Goal: Information Seeking & Learning: Check status

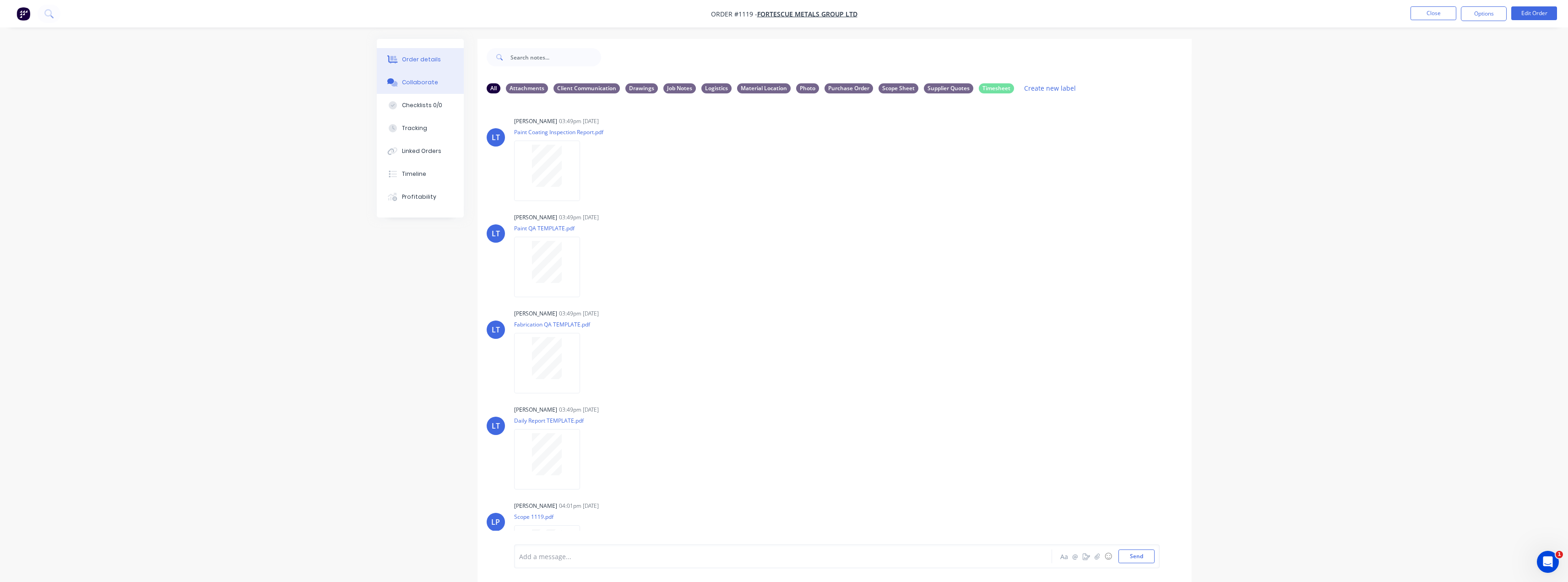
click at [413, 61] on div "Order details" at bounding box center [421, 59] width 39 height 9
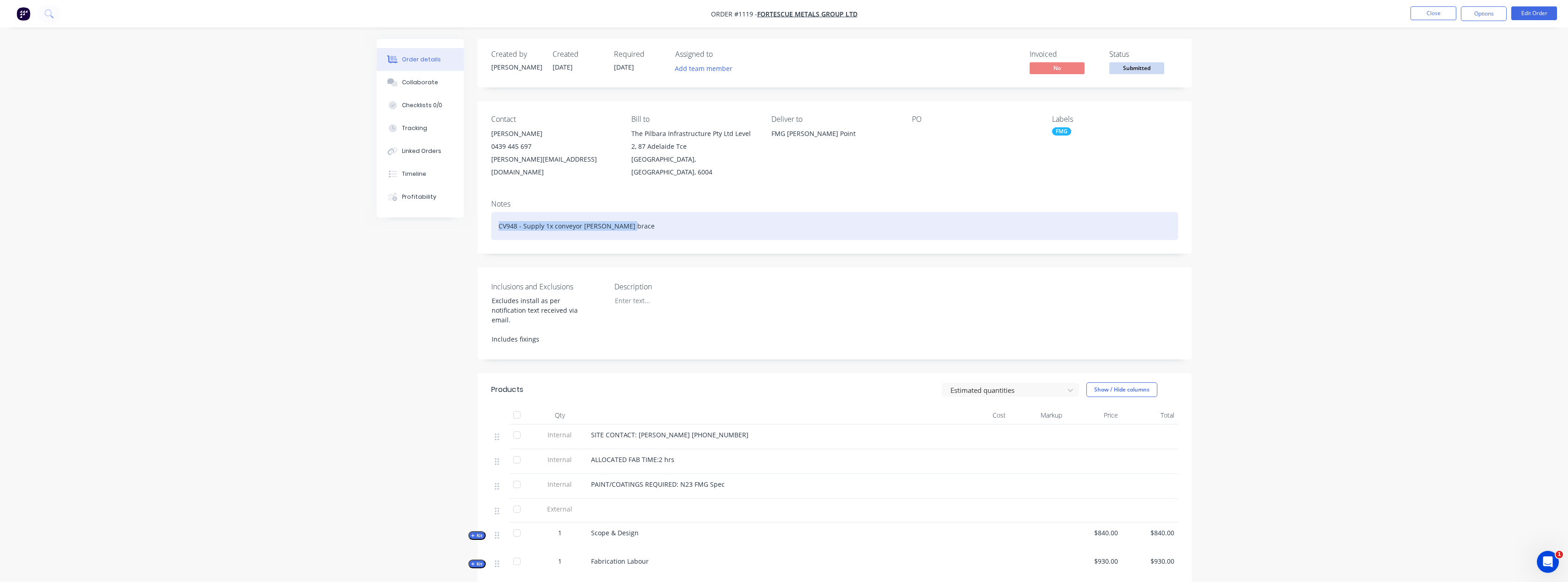
drag, startPoint x: 640, startPoint y: 213, endPoint x: 498, endPoint y: 217, distance: 142.1
click at [498, 217] on div "CV948 - Supply 1x conveyor [PERSON_NAME] brace" at bounding box center [835, 225] width 687 height 28
copy div "CV948 - Supply 1x conveyor [PERSON_NAME] brace"
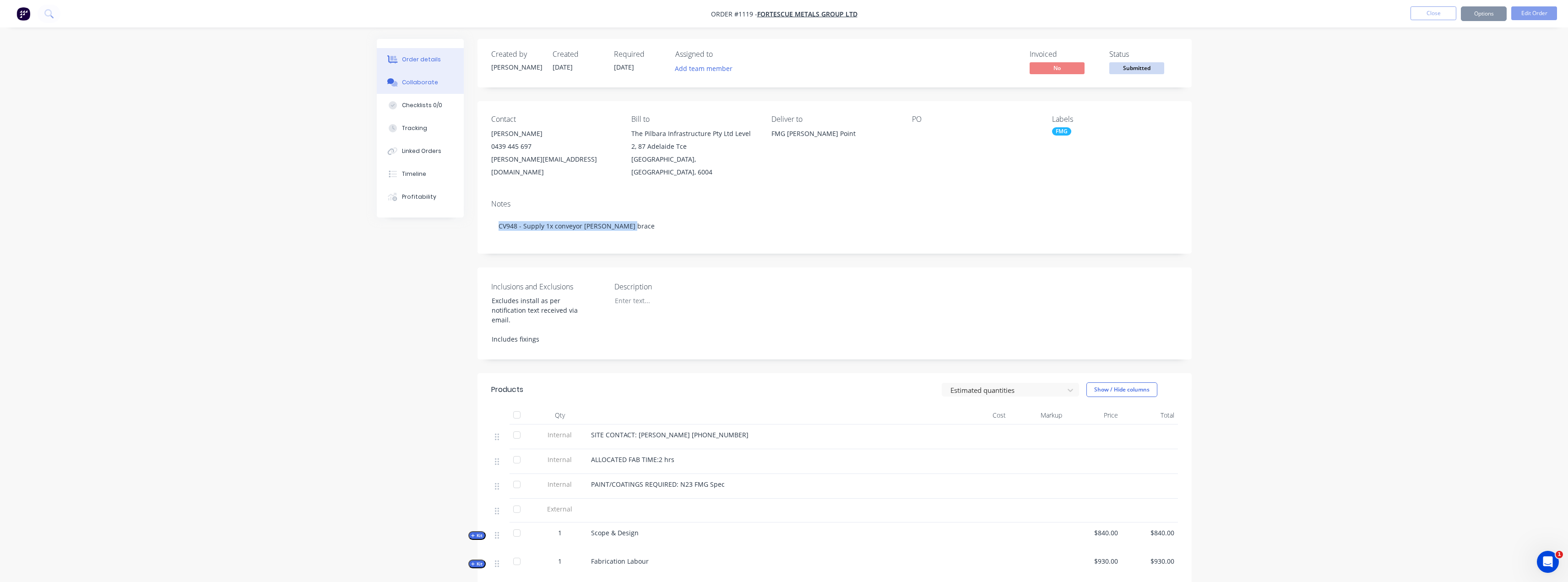
click at [424, 87] on button "Collaborate" at bounding box center [421, 82] width 87 height 23
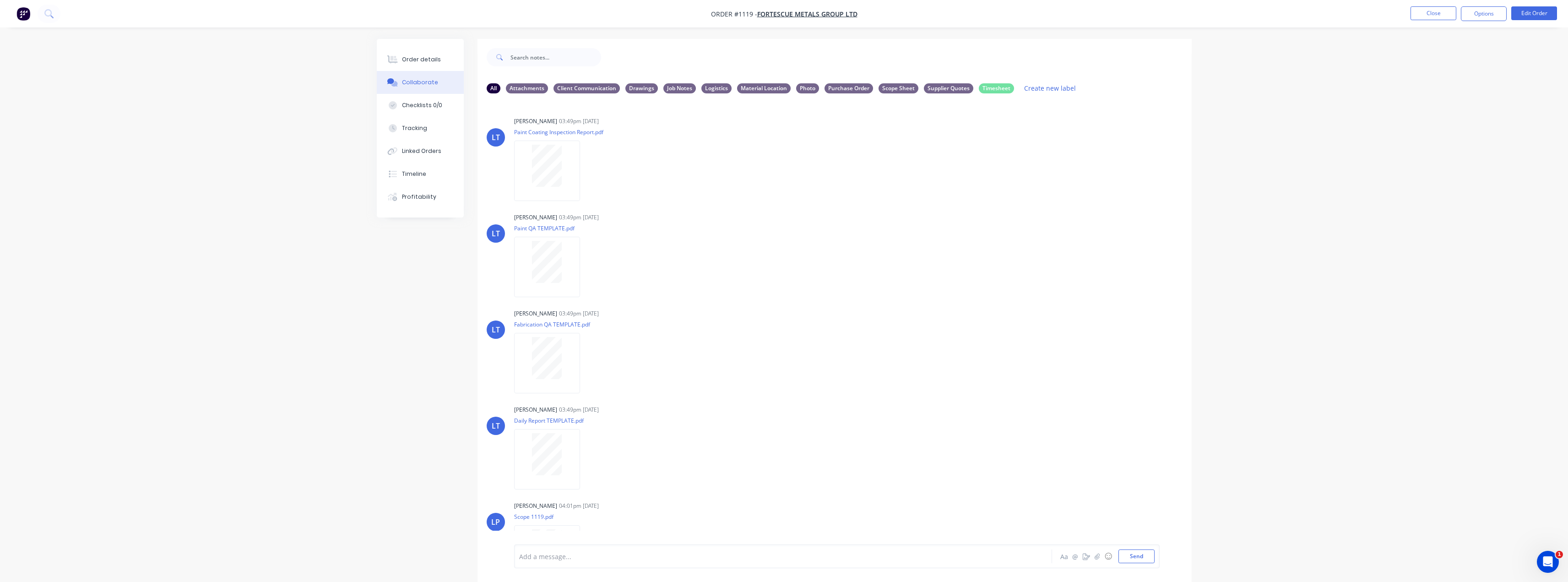
scroll to position [83, 0]
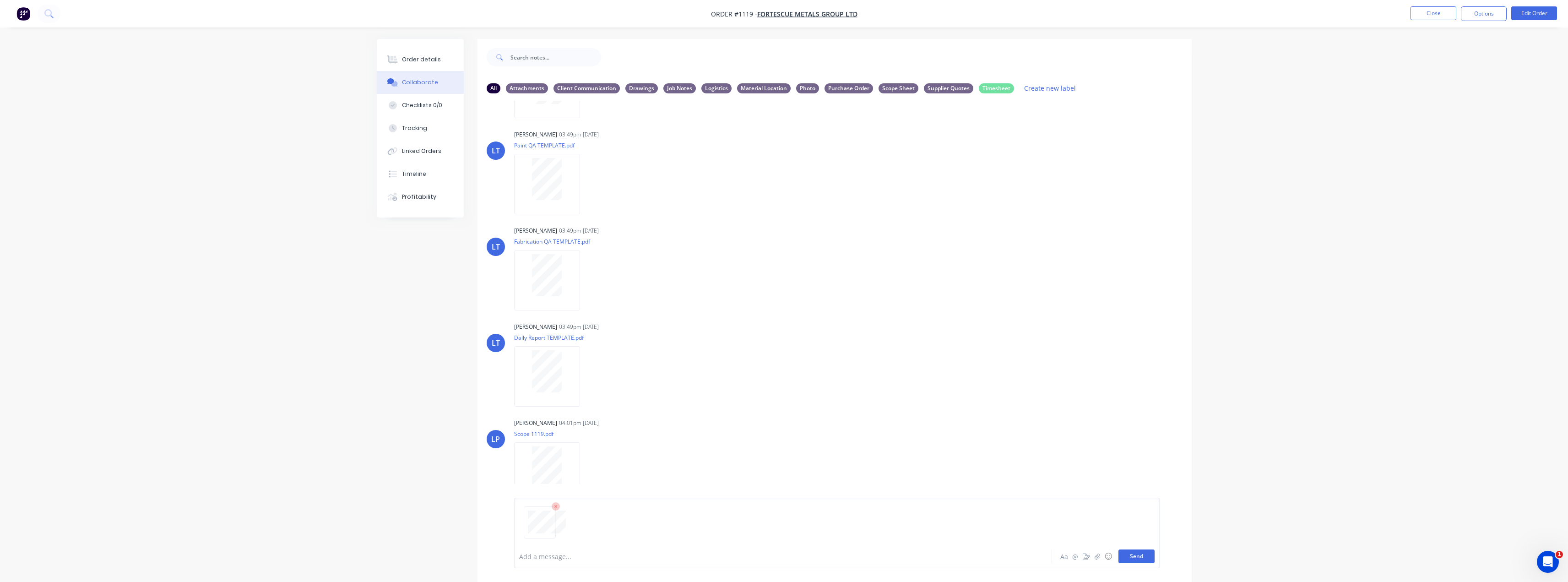
click at [1147, 554] on button "Send" at bounding box center [1137, 556] width 36 height 14
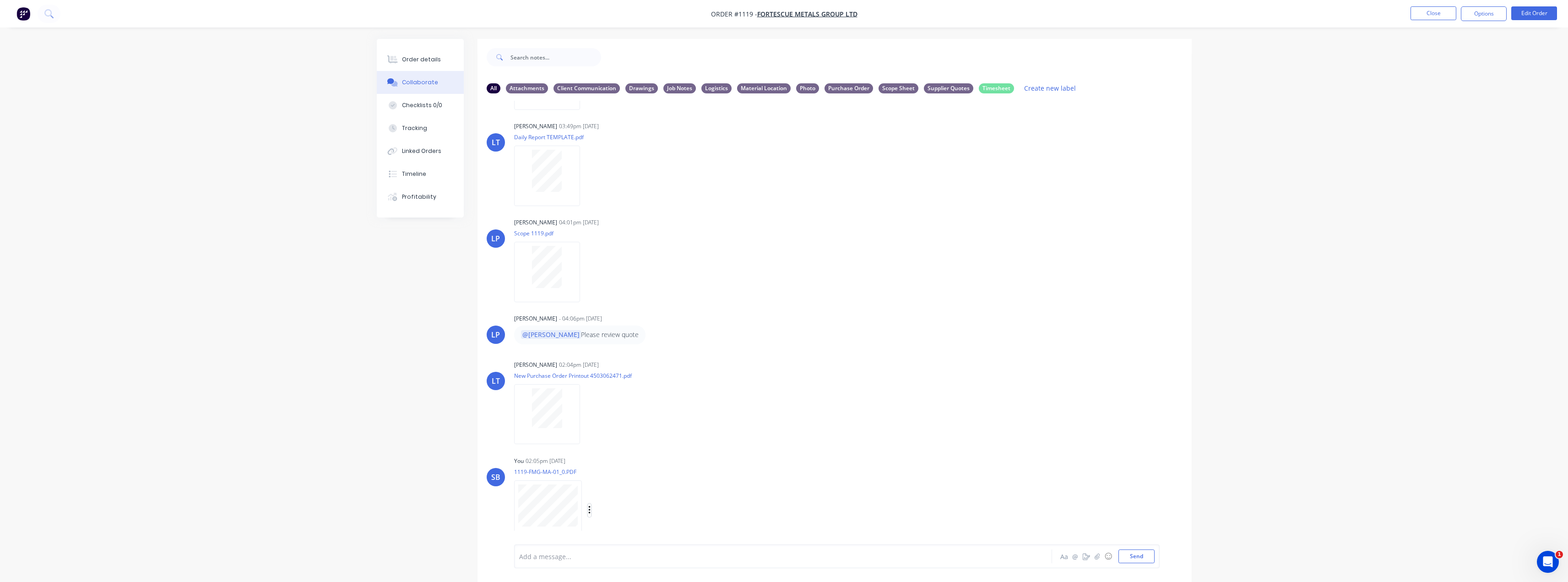
click at [588, 509] on button "button" at bounding box center [589, 510] width 4 height 14
click at [647, 489] on button "Labels" at bounding box center [650, 490] width 103 height 21
click at [700, 521] on div "Drawings" at bounding box center [692, 522] width 32 height 10
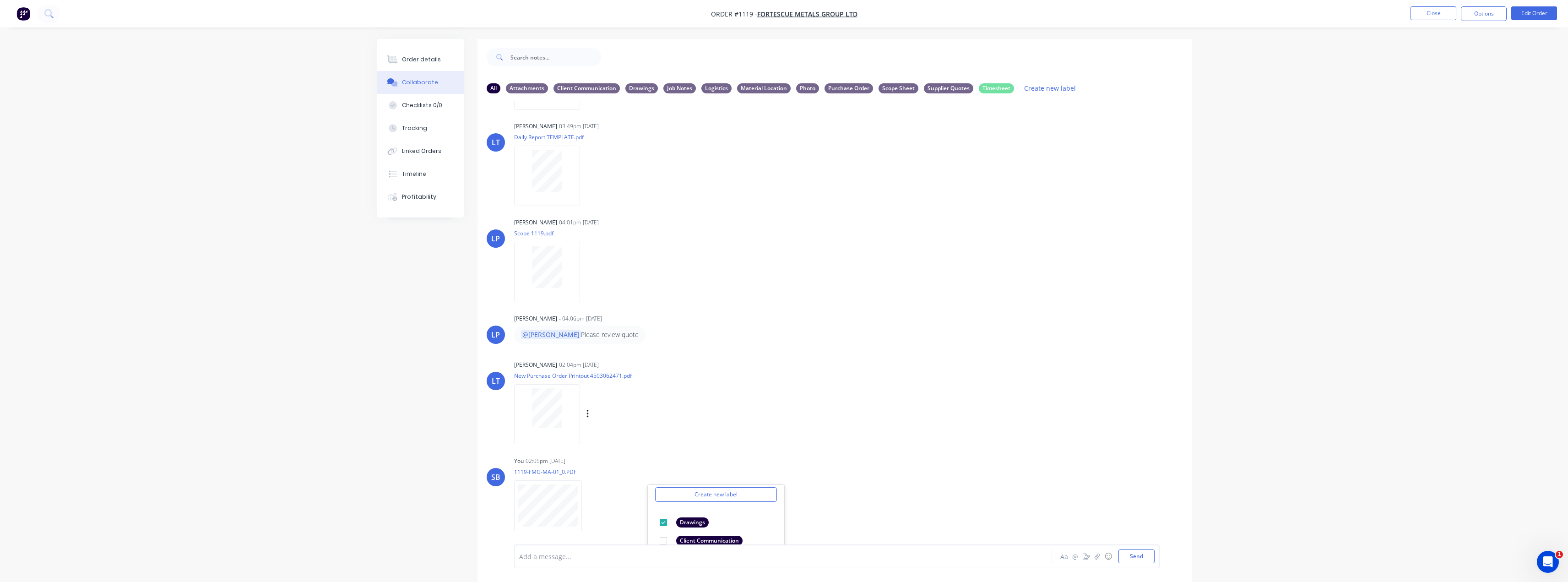
click at [903, 381] on div "LT [PERSON_NAME] 02:04pm [DATE] New Purchase Order Printout 4503062471.pdf Labe…" at bounding box center [835, 399] width 715 height 82
click at [1415, 14] on button "Close" at bounding box center [1434, 13] width 46 height 14
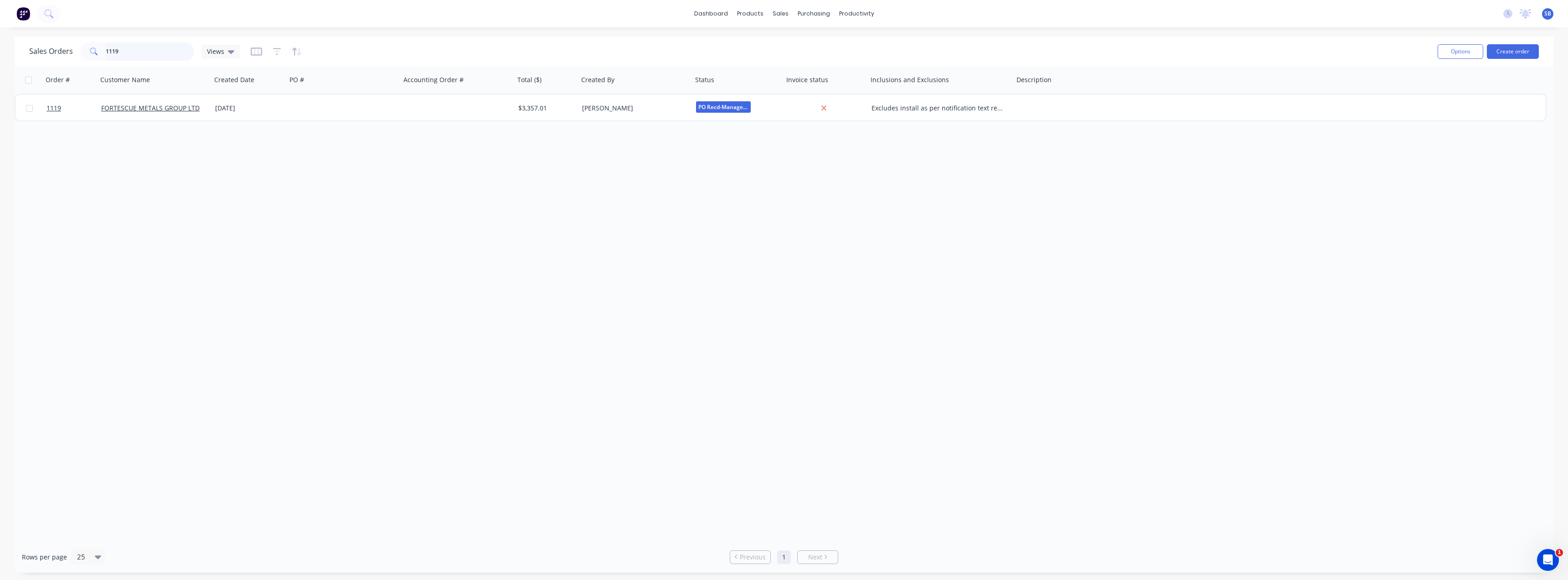
drag, startPoint x: 127, startPoint y: 51, endPoint x: 0, endPoint y: 51, distance: 127.0
click at [0, 53] on div "Sales Orders 1119 Views Options Create order Order # Customer Name Created Date…" at bounding box center [784, 304] width 1568 height 536
type input "1120"
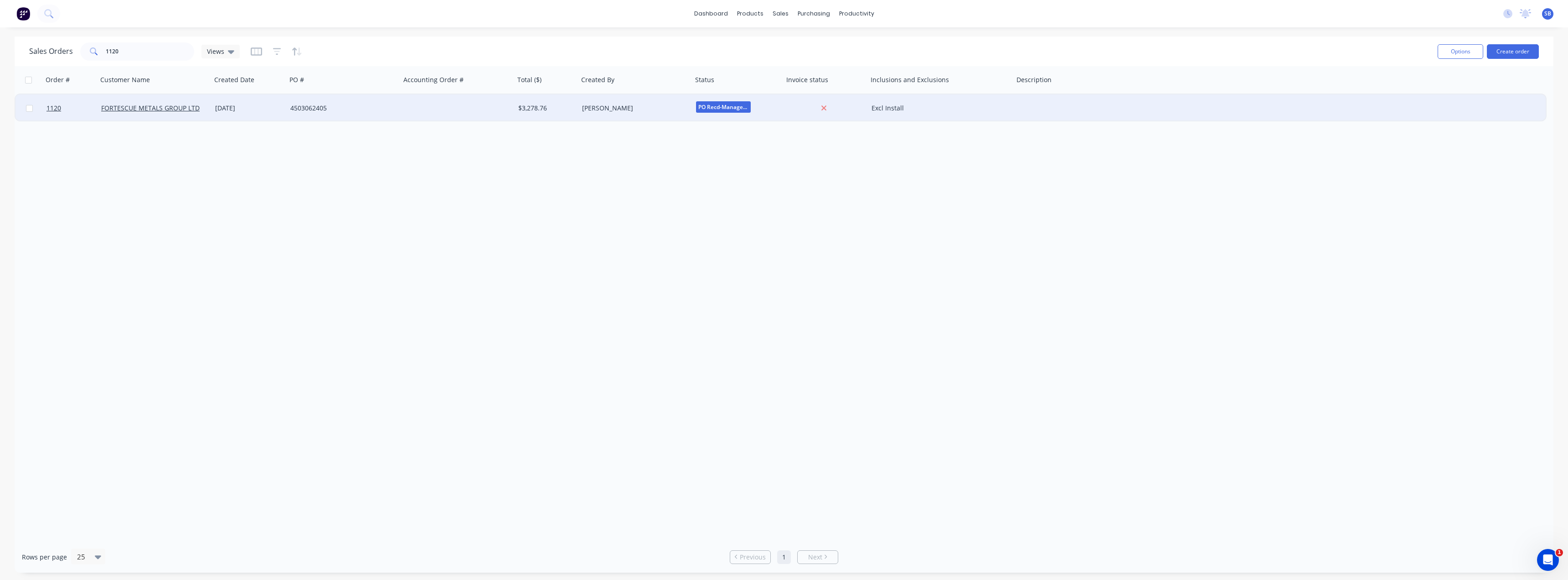
click at [244, 110] on div "[DATE]" at bounding box center [249, 108] width 68 height 9
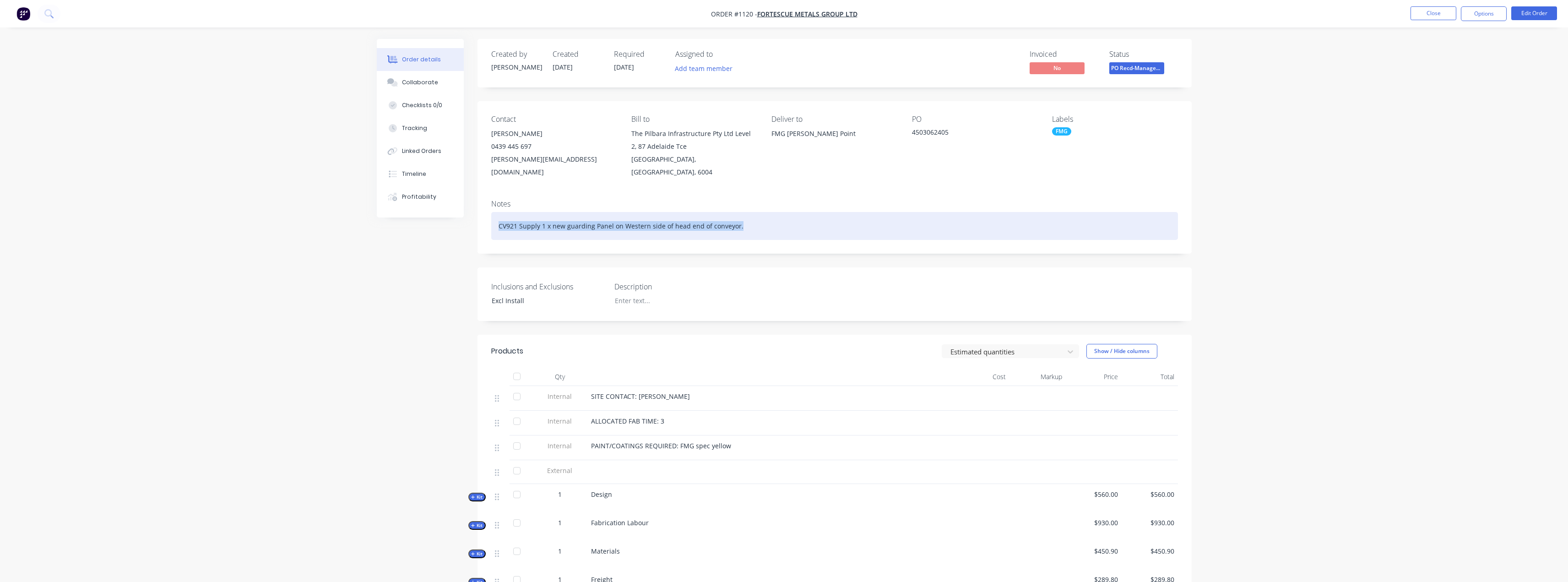
drag, startPoint x: 759, startPoint y: 215, endPoint x: 477, endPoint y: 218, distance: 282.0
click at [478, 218] on div "Notes CV921 Supply 1 x new guarding Panel on Western side of head end of convey…" at bounding box center [835, 223] width 715 height 61
copy div "CV921 Supply 1 x new guarding Panel on Western side of head end of conveyor."
click at [511, 213] on div "CV921 Supply 1 x new guarding Panel on Western side of head end of conveyor." at bounding box center [835, 225] width 687 height 28
drag, startPoint x: 516, startPoint y: 211, endPoint x: 492, endPoint y: 207, distance: 24.3
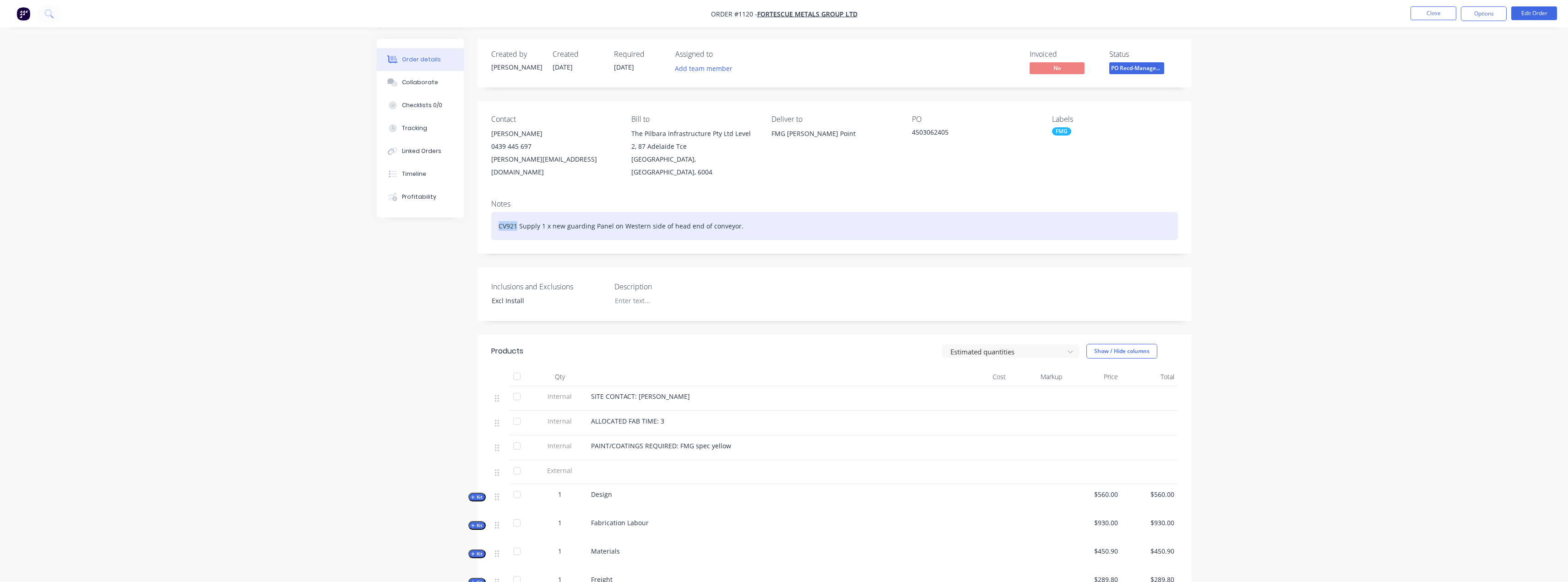
click at [492, 212] on div "CV921 Supply 1 x new guarding Panel on Western side of head end of conveyor." at bounding box center [835, 225] width 687 height 28
copy div "CV921"
click at [735, 214] on div "CV921 Supply 1 x new guarding Panel on Western side of head end of conveyor." at bounding box center [835, 225] width 687 height 28
drag, startPoint x: 772, startPoint y: 215, endPoint x: 457, endPoint y: 217, distance: 315.0
click at [457, 217] on div "Created by Leigh Created 24/09/25 Required 20/09/25 Assigned to Add team member…" at bounding box center [784, 413] width 815 height 749
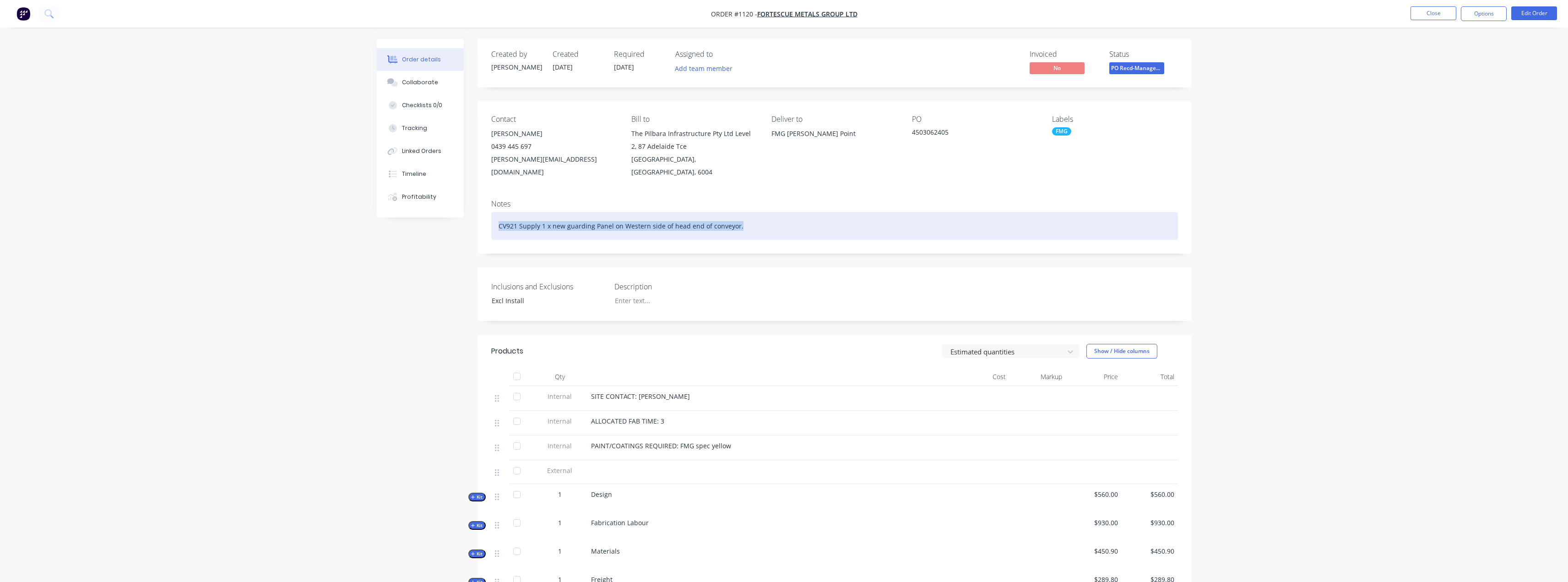
copy div "CV921 Supply 1 x new guarding Panel on Western side of head end of conveyor."
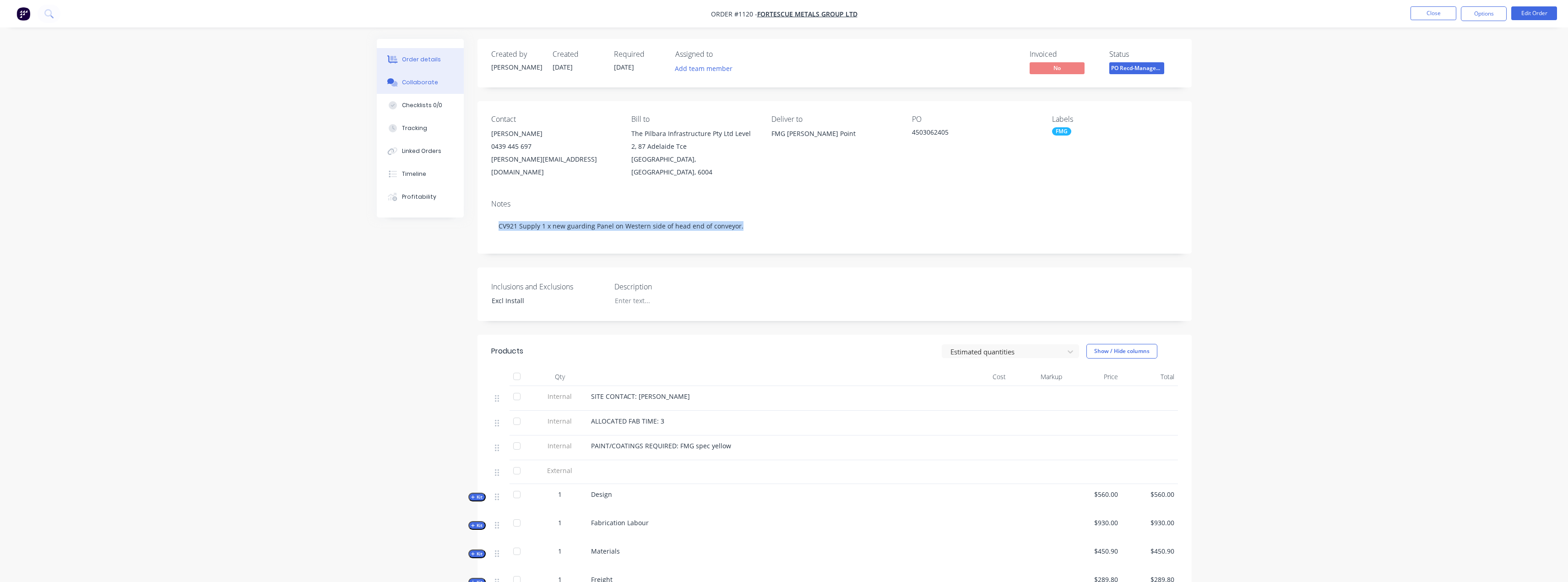
click at [406, 86] on div "Collaborate" at bounding box center [420, 82] width 36 height 9
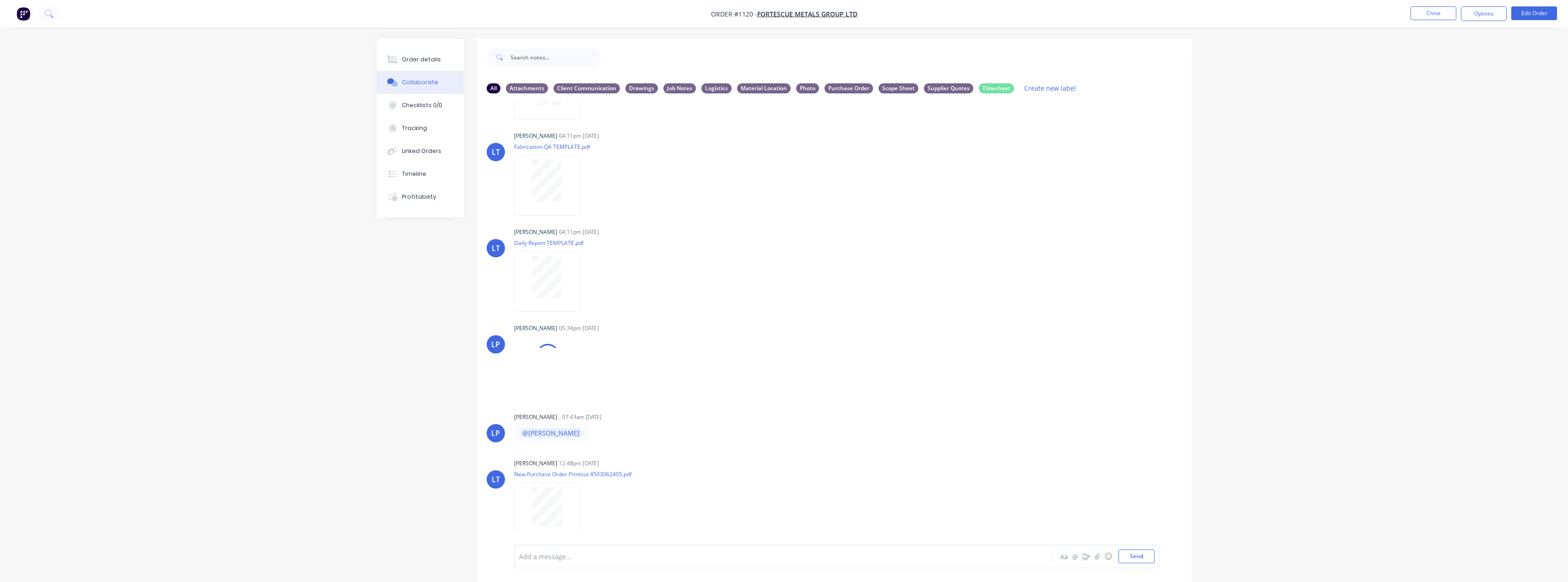
scroll to position [180, 0]
click at [1150, 558] on button "Send" at bounding box center [1137, 556] width 36 height 14
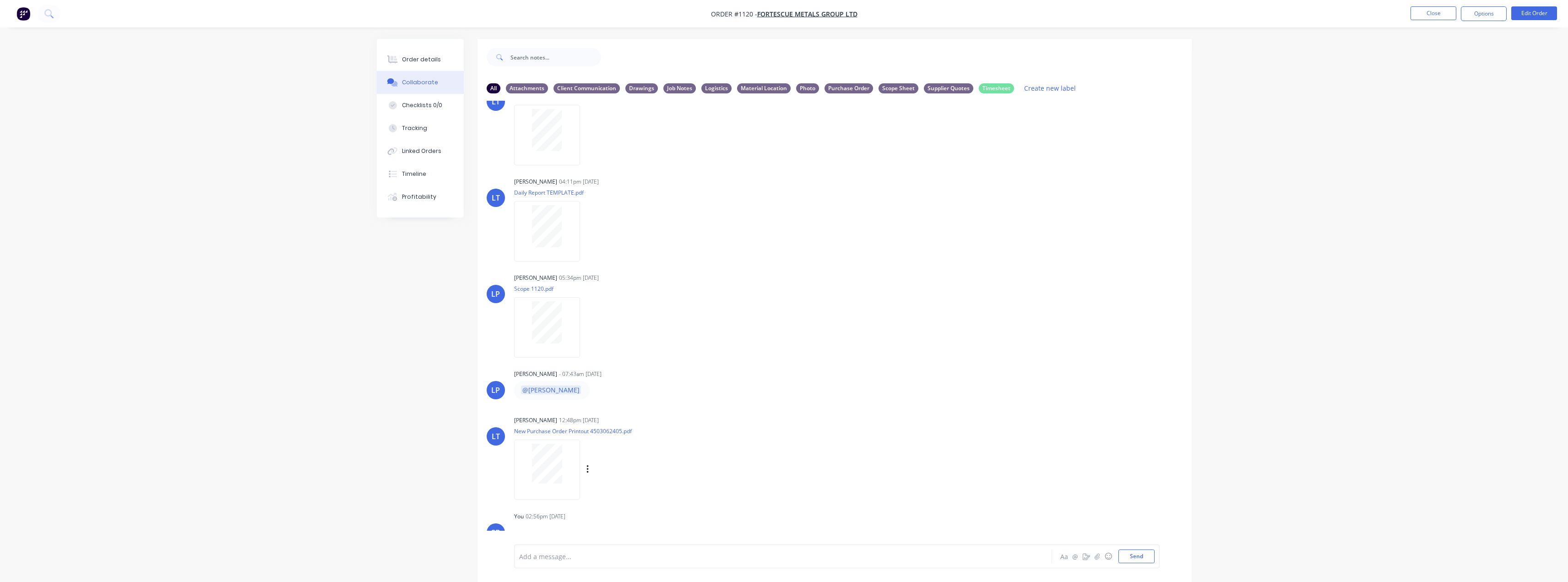
scroll to position [269, 0]
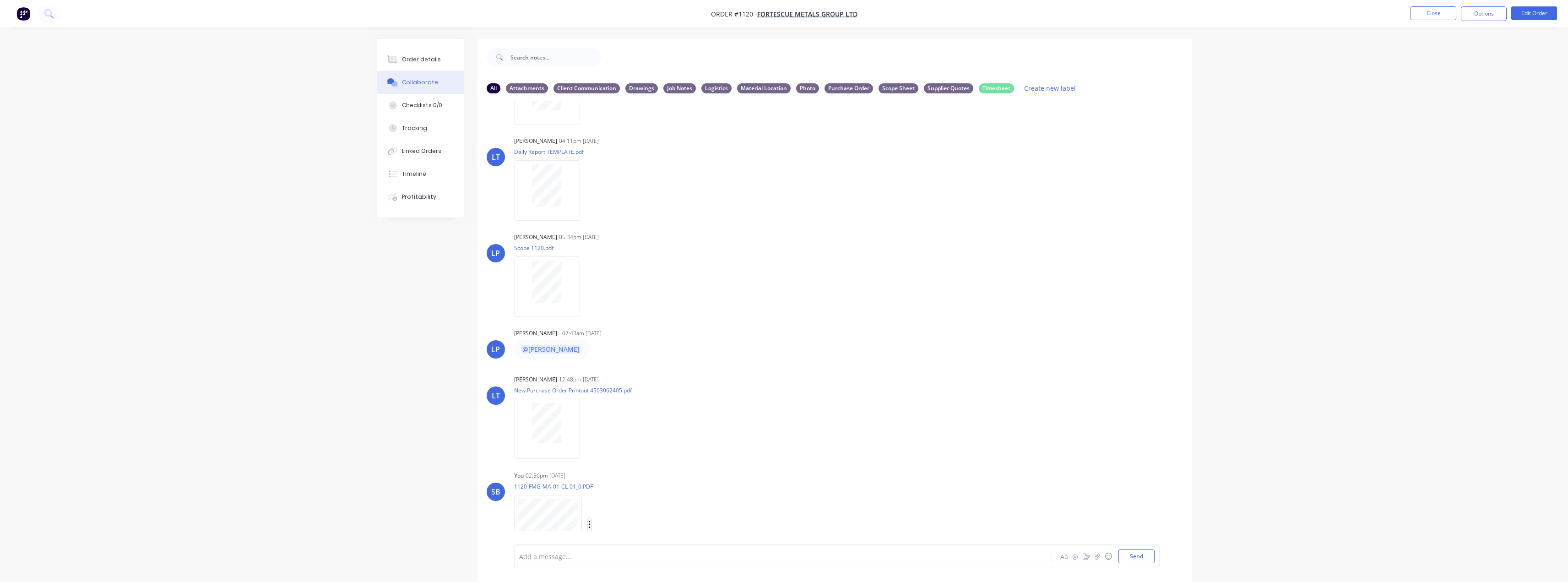
click at [591, 526] on icon "button" at bounding box center [589, 524] width 3 height 11
click at [644, 496] on button "Labels" at bounding box center [650, 490] width 103 height 21
click at [671, 530] on div "Drawings" at bounding box center [680, 530] width 49 height 10
click at [961, 456] on div "LT Leya Thompson 04:11pm 20/09/25 Paint Coating Inspection Report.pdf Labels Do…" at bounding box center [835, 322] width 715 height 443
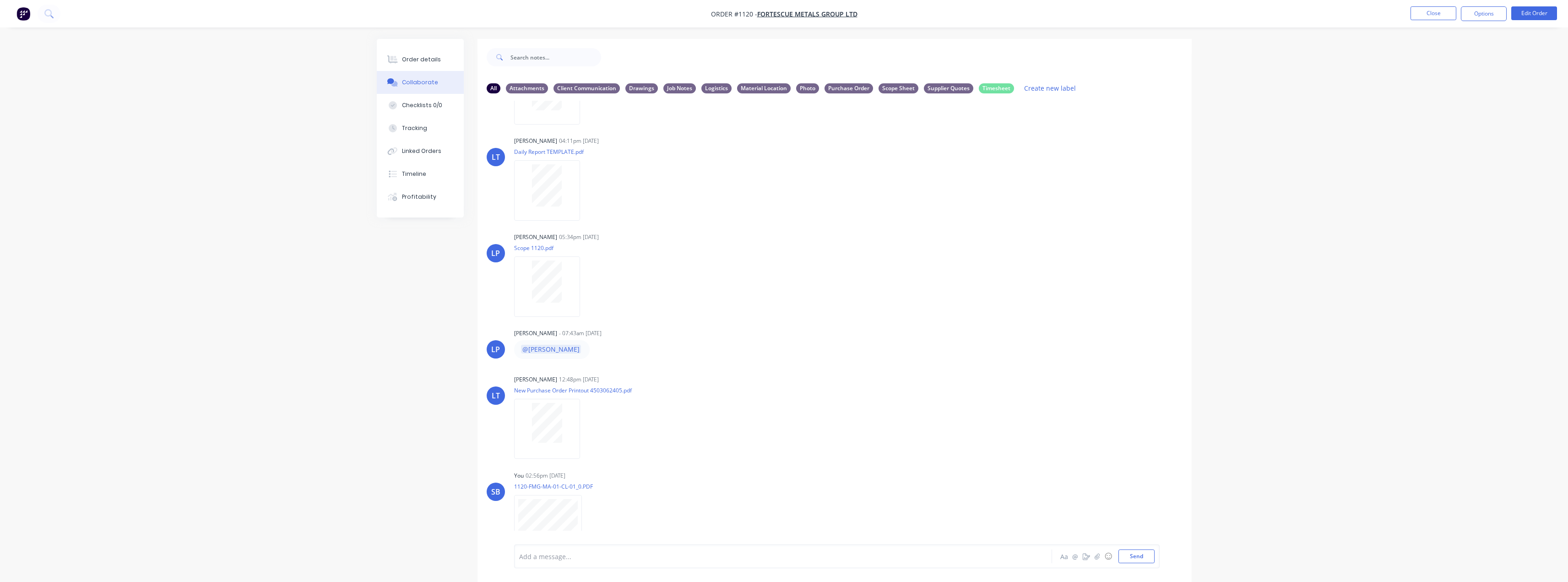
click at [337, 383] on div "Order details Collaborate Checklists 0/0 Tracking Linked Orders Timeline Profit…" at bounding box center [784, 297] width 1568 height 596
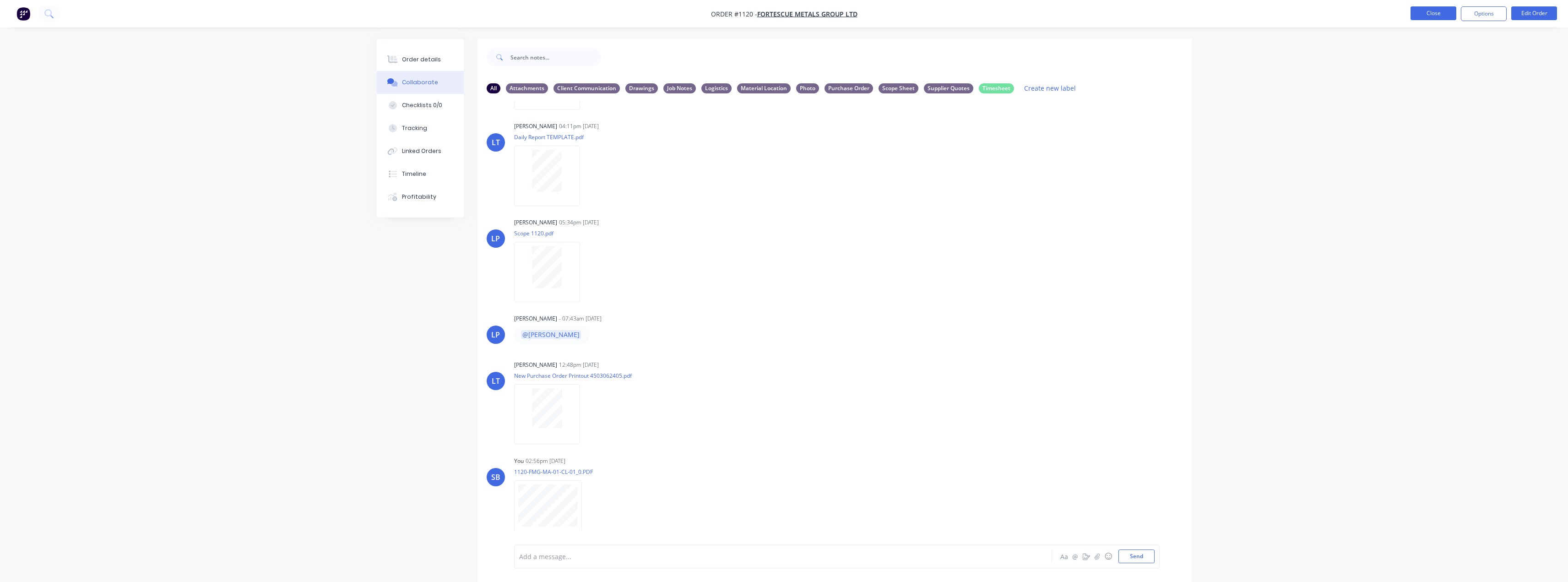
click at [1451, 9] on button "Close" at bounding box center [1434, 13] width 46 height 14
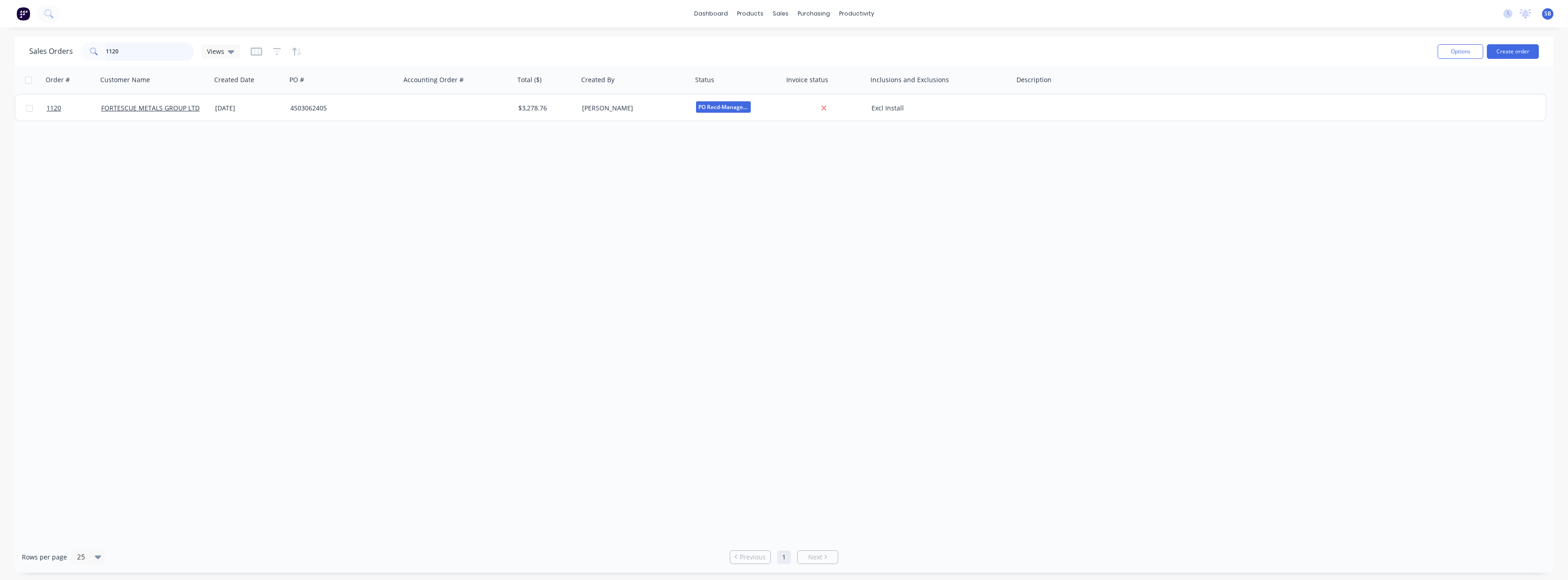
click at [126, 56] on input "1120" at bounding box center [150, 52] width 89 height 19
type input "1121"
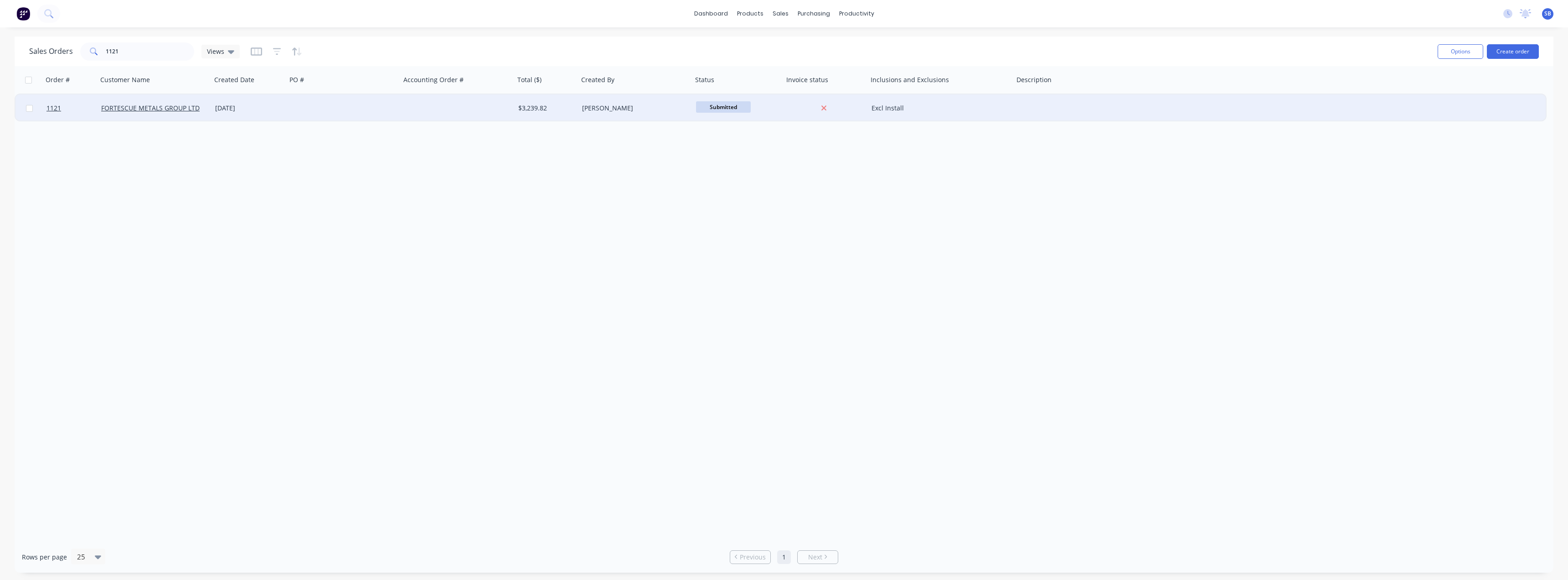
click at [239, 112] on div "22 Sep 2025" at bounding box center [249, 108] width 68 height 9
